Goal: Task Accomplishment & Management: Manage account settings

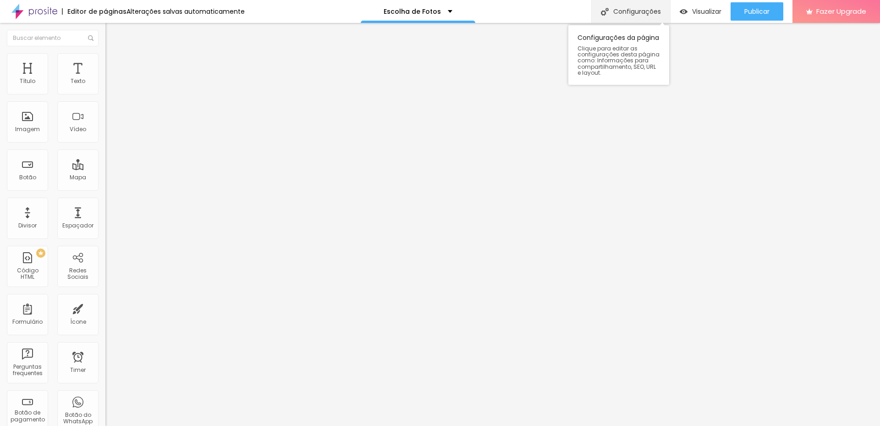
click at [628, 11] on div "Configurações" at bounding box center [630, 11] width 79 height 23
drag, startPoint x: 440, startPoint y: 126, endPoint x: 432, endPoint y: 136, distance: 13.0
drag, startPoint x: 360, startPoint y: 156, endPoint x: 447, endPoint y: 153, distance: 86.3
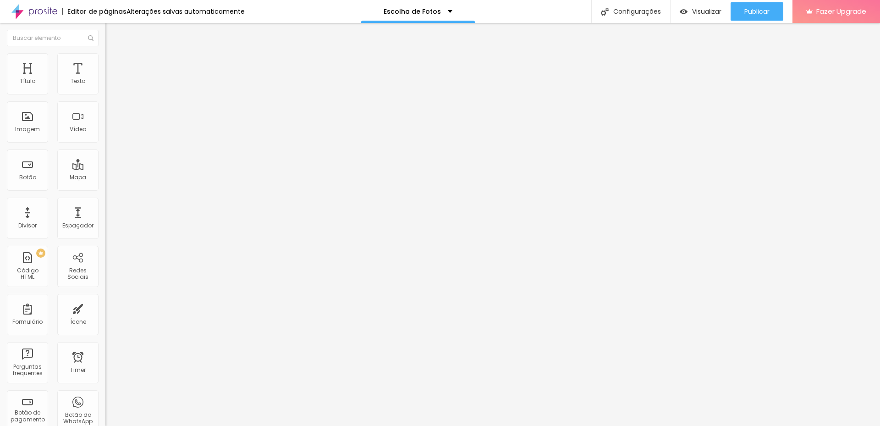
paste input "proof"
type input "/proof"
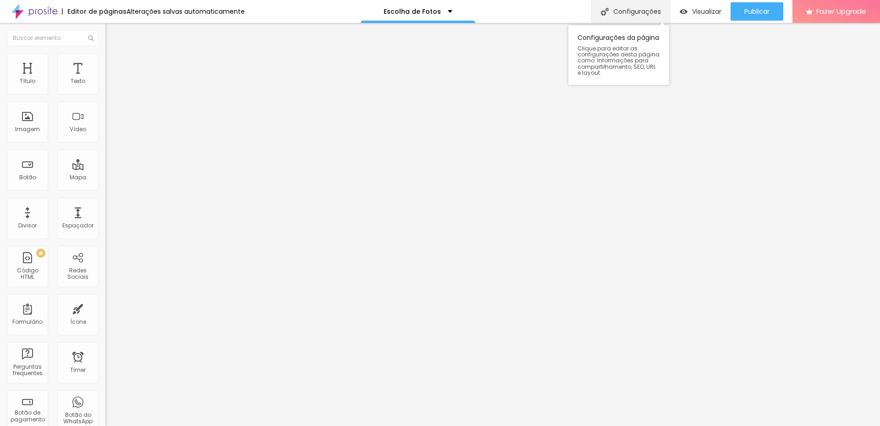
click at [630, 9] on div "Configurações" at bounding box center [630, 11] width 79 height 23
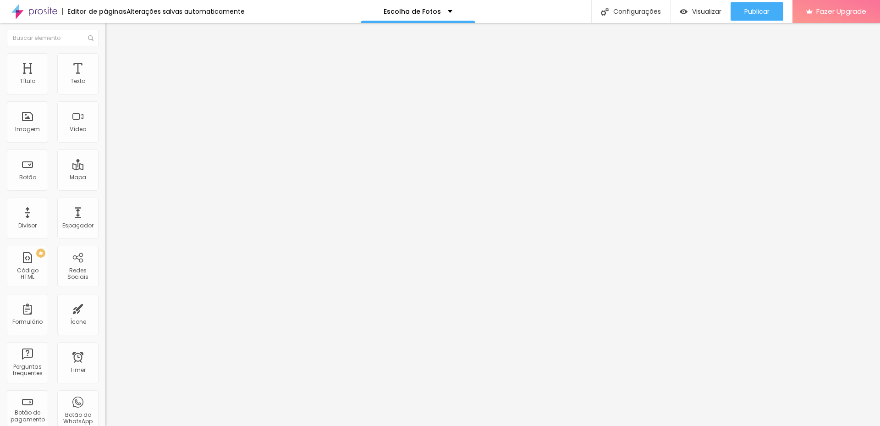
click at [45, 14] on img at bounding box center [34, 11] width 46 height 23
click at [441, 8] on div "Escolha de Fotos" at bounding box center [418, 11] width 69 height 6
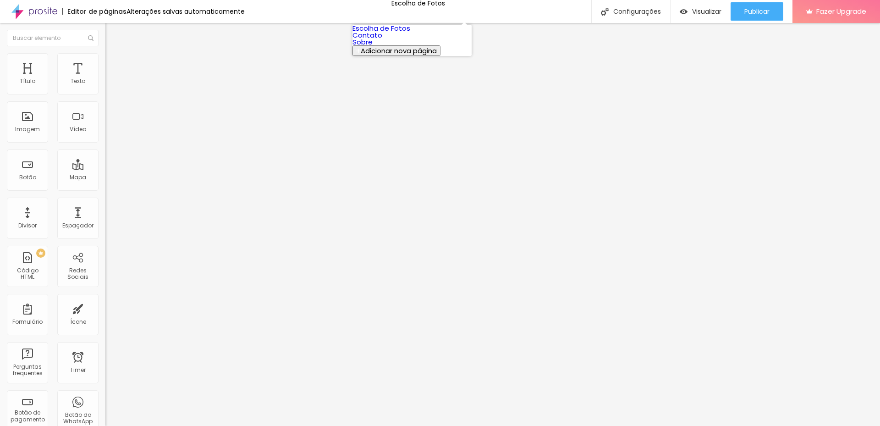
click at [410, 32] on link "Escolha de Fotos" at bounding box center [382, 28] width 58 height 10
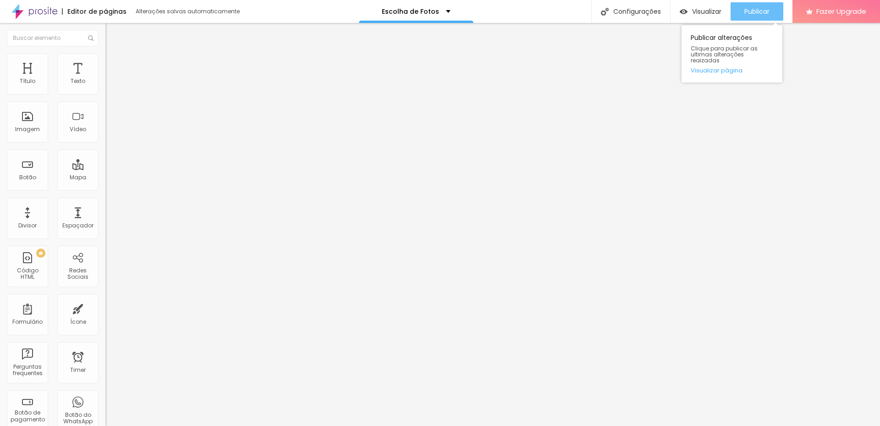
click at [762, 15] on span "Publicar" at bounding box center [757, 11] width 25 height 7
